Goal: Navigation & Orientation: Find specific page/section

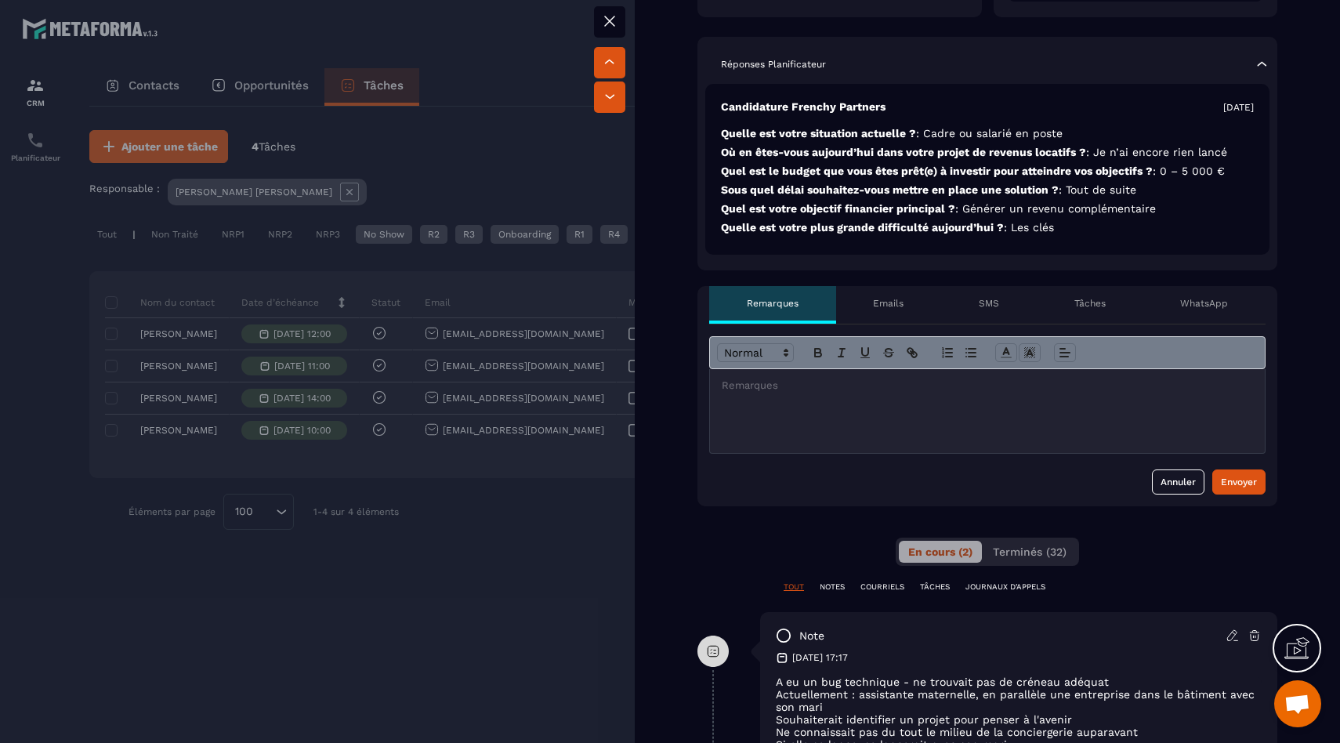
scroll to position [333, 0]
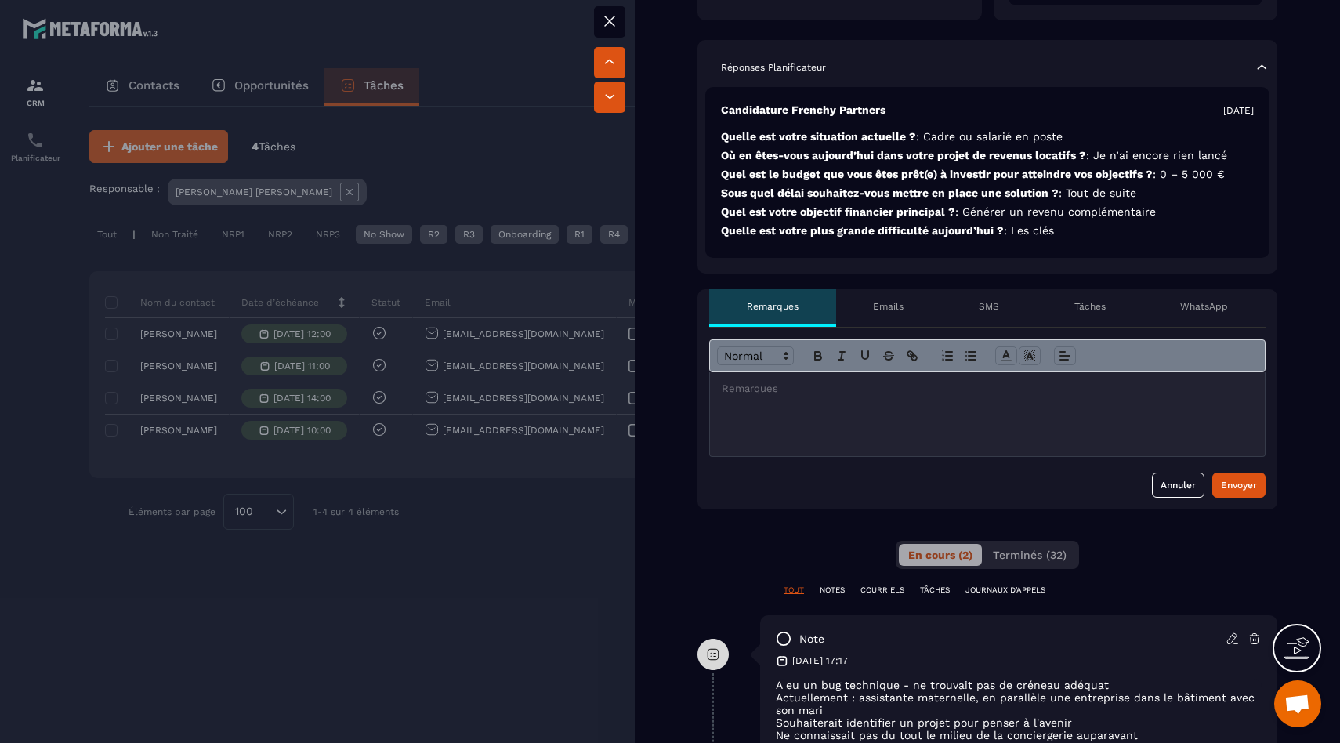
click at [400, 602] on div at bounding box center [670, 371] width 1340 height 743
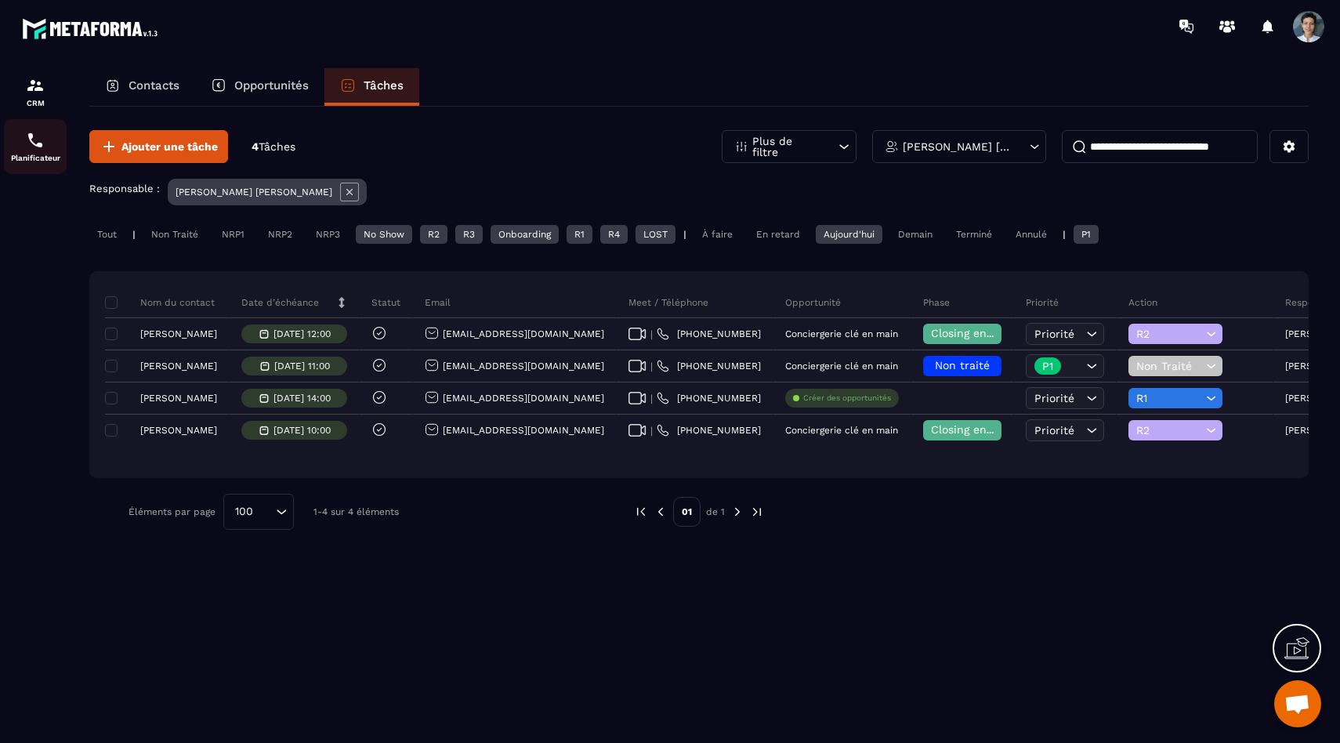
click at [47, 139] on div "Planificateur" at bounding box center [35, 146] width 63 height 31
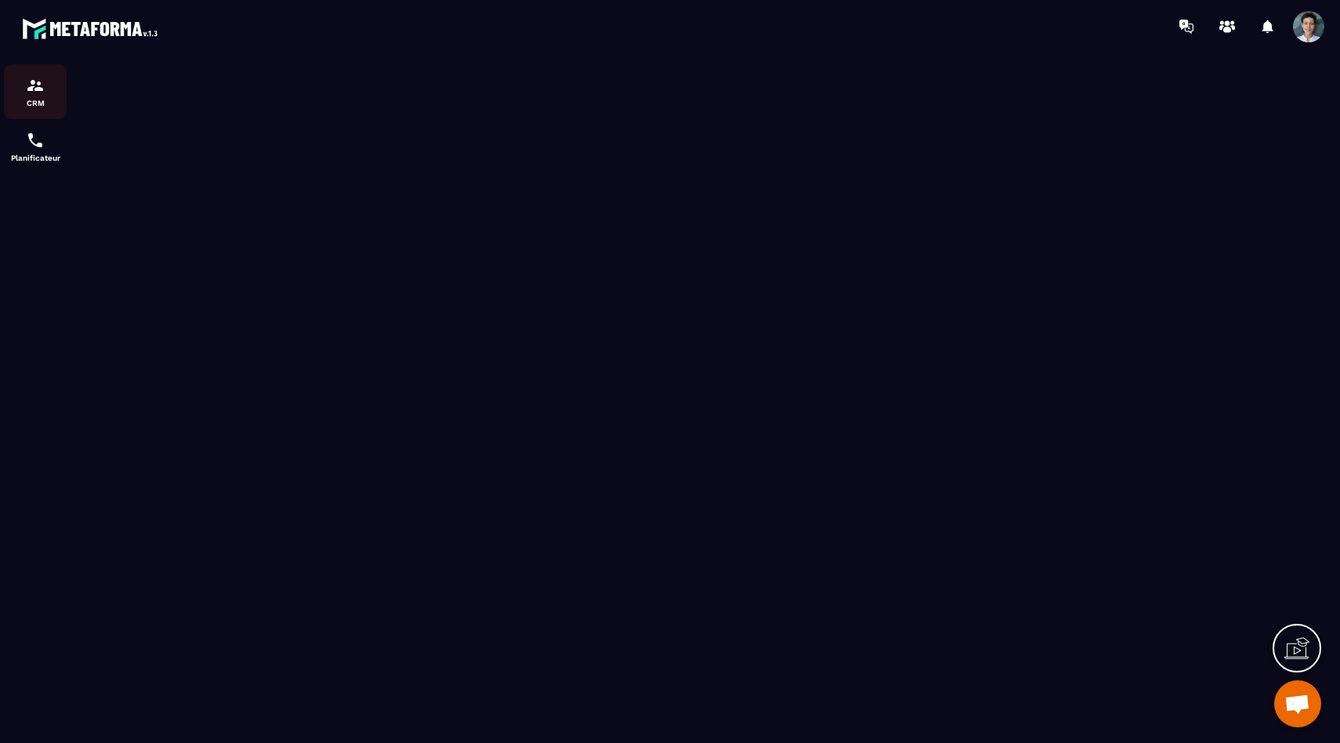
click at [40, 67] on link "CRM" at bounding box center [35, 91] width 63 height 55
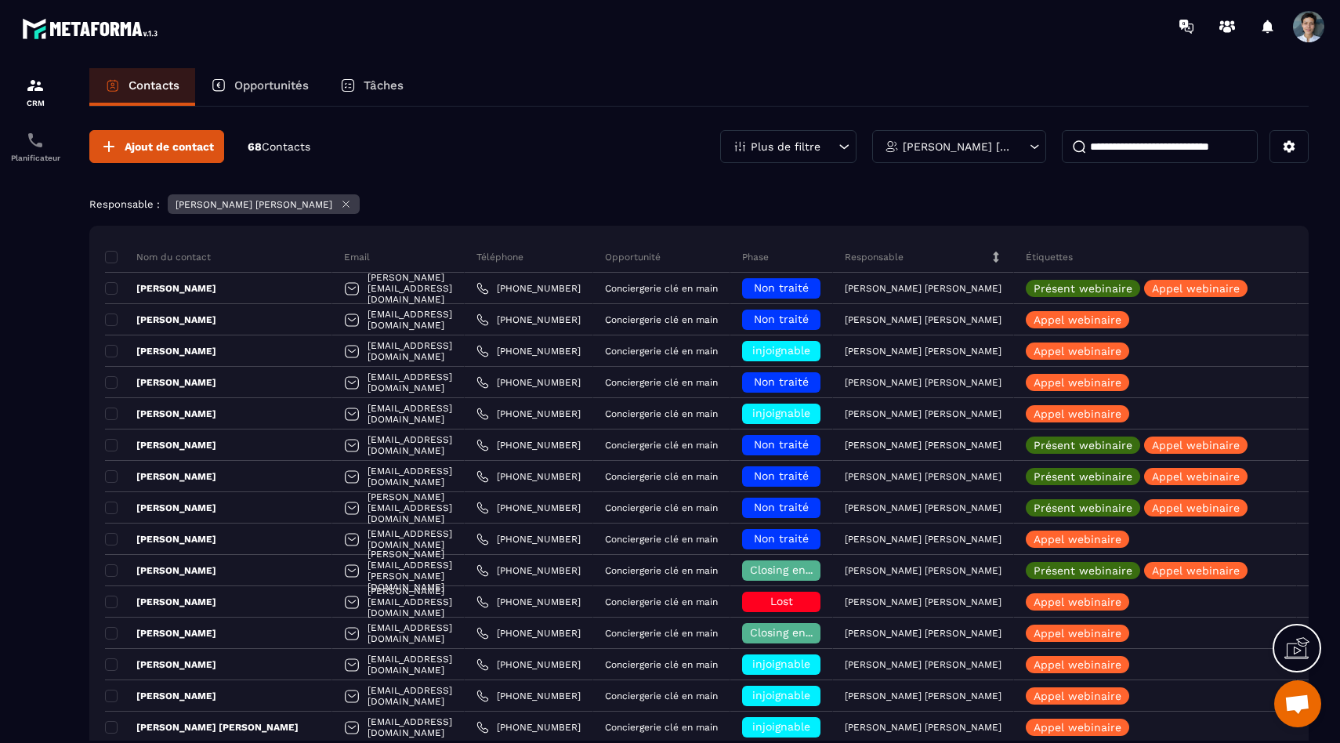
click at [413, 75] on section "CRM Planificateur Contacts Opportunités Tâches Ajout de contact 68 Contacts Plu…" at bounding box center [670, 420] width 1340 height 735
click at [399, 85] on p "Tâches" at bounding box center [384, 85] width 40 height 14
